Goal: Task Accomplishment & Management: Use online tool/utility

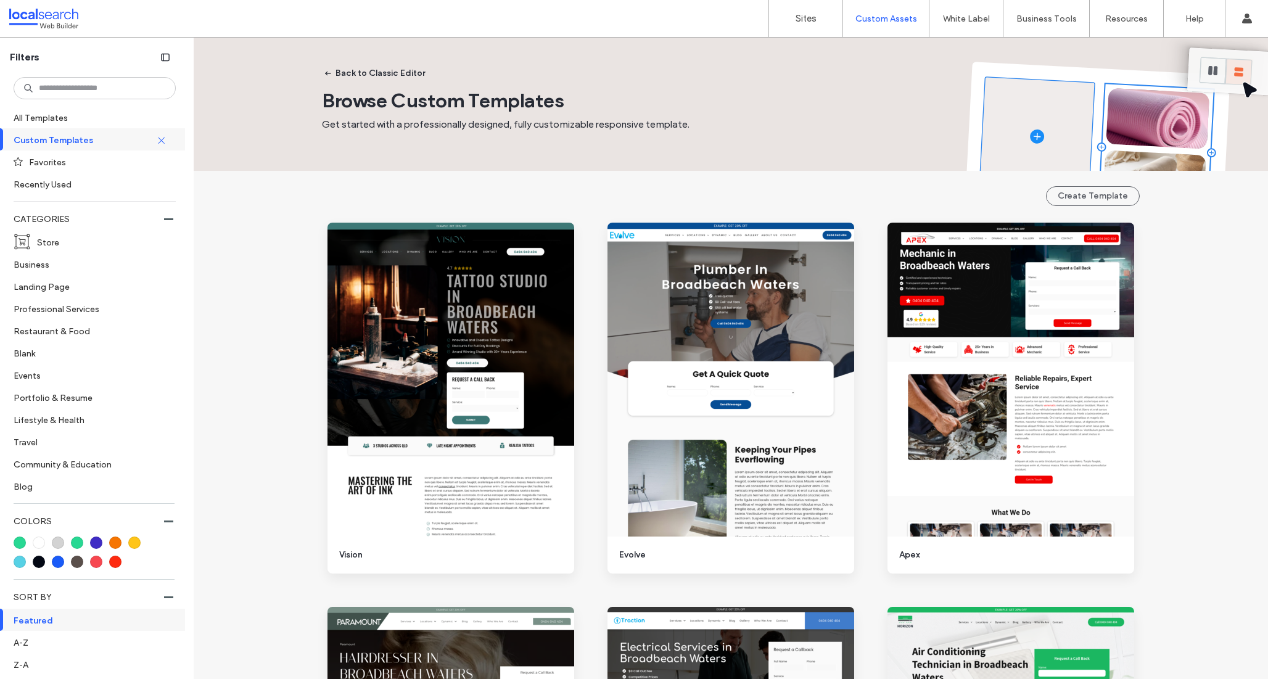
scroll to position [1899, 0]
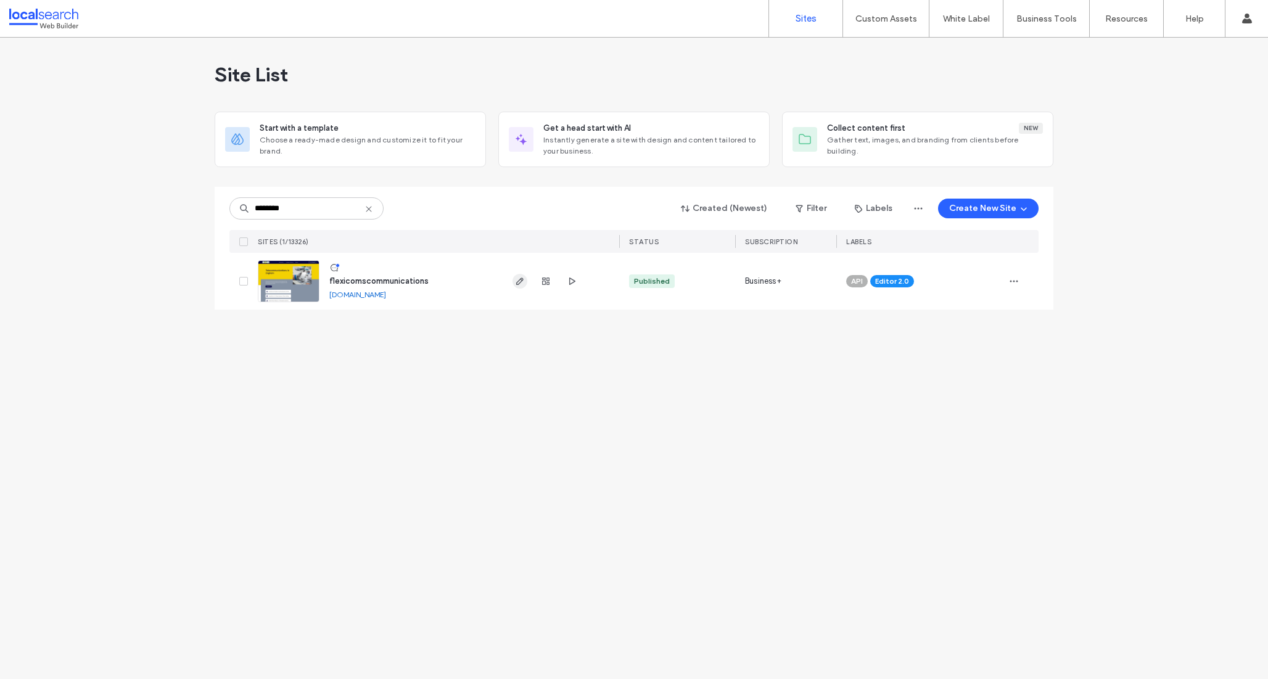
type input "********"
click at [517, 287] on span "button" at bounding box center [519, 281] width 15 height 15
